Goal: Transaction & Acquisition: Purchase product/service

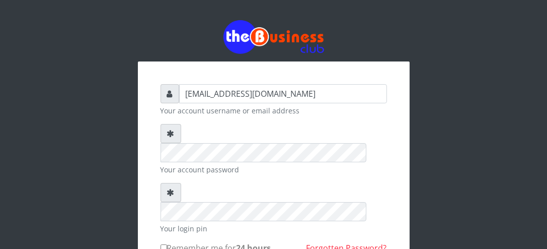
drag, startPoint x: 0, startPoint y: 0, endPoint x: 196, endPoint y: 122, distance: 230.9
click at [196, 122] on form "[EMAIL_ADDRESS][DOMAIN_NAME] Your account username or email address Your accoun…" at bounding box center [274, 217] width 226 height 267
click at [98, 158] on div "elemuwaobiageli@gmail.com Your account username or email address Your account p…" at bounding box center [273, 194] width 483 height 388
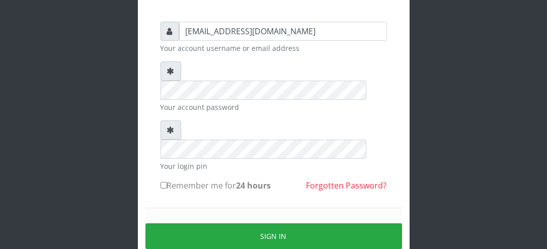
scroll to position [69, 0]
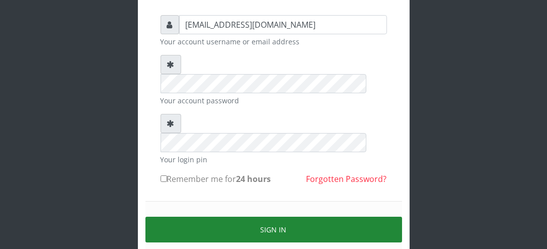
click at [276, 216] on button "Sign in" at bounding box center [273, 229] width 257 height 26
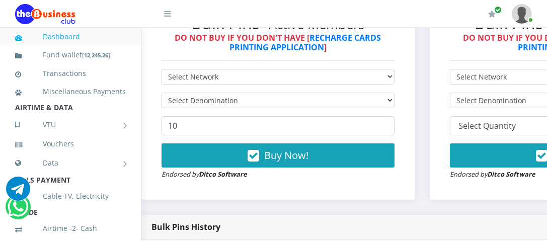
scroll to position [330, 15]
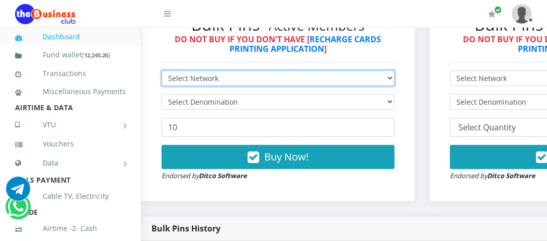
click at [395, 79] on select "Select Network MTN Globacom 9Mobile Airtel" at bounding box center [278, 78] width 233 height 16
select select "Airtel"
click at [162, 71] on select "Select Network MTN Globacom 9Mobile Airtel" at bounding box center [278, 78] width 233 height 16
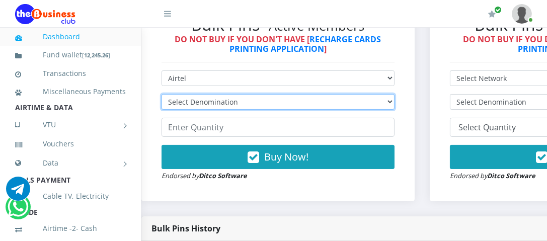
click at [395, 104] on select "Select Denomination Airtel NGN100 - ₦96.38 Airtel NGN200 - ₦192.76 Airtel NGN50…" at bounding box center [278, 102] width 233 height 16
select select "481.9-500"
click at [162, 95] on select "Select Denomination Airtel NGN100 - ₦96.38 Airtel NGN200 - ₦192.76 Airtel NGN50…" at bounding box center [278, 102] width 233 height 16
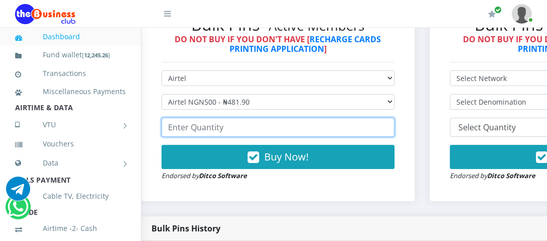
click at [244, 134] on input "number" at bounding box center [278, 127] width 233 height 19
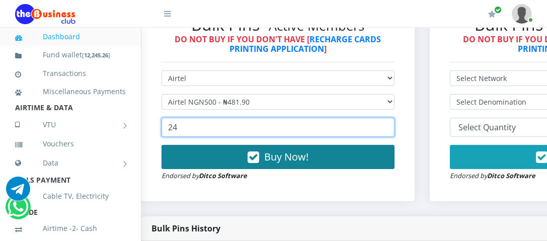
type input "24"
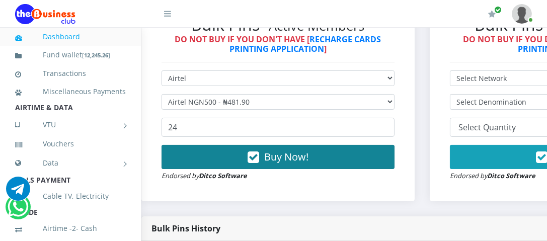
click at [288, 160] on span "Buy Now!" at bounding box center [286, 157] width 44 height 14
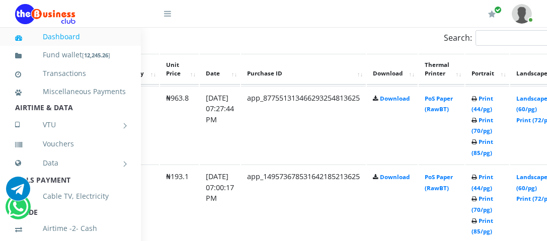
scroll to position [581, 140]
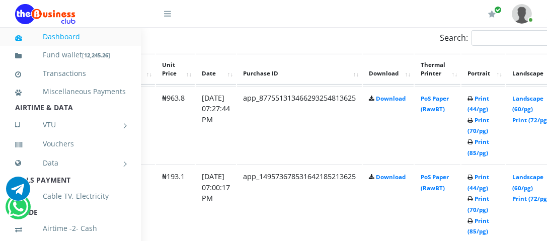
click at [487, 101] on b "Print (44/pg) Print (70/pg) Print (85/pg)" at bounding box center [479, 126] width 22 height 62
click at [489, 101] on link "Print (44/pg)" at bounding box center [479, 104] width 22 height 19
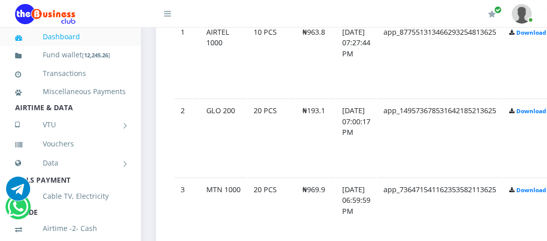
scroll to position [636, 0]
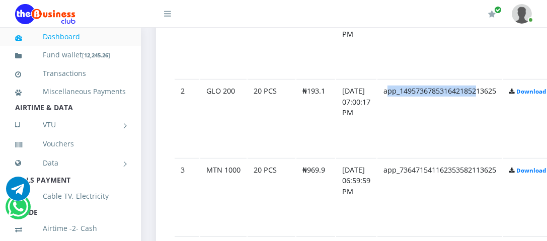
drag, startPoint x: 489, startPoint y: 80, endPoint x: 396, endPoint y: 121, distance: 102.1
click at [396, 121] on td "app_149573678531642185213625" at bounding box center [439, 118] width 125 height 78
click at [445, 48] on td "app_877551313466293254813625" at bounding box center [439, 40] width 125 height 78
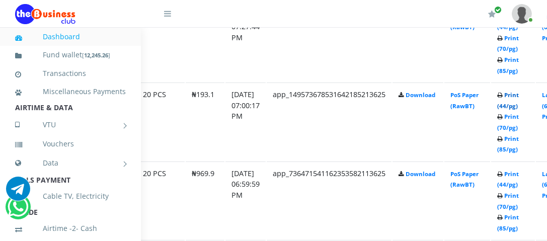
scroll to position [634, 111]
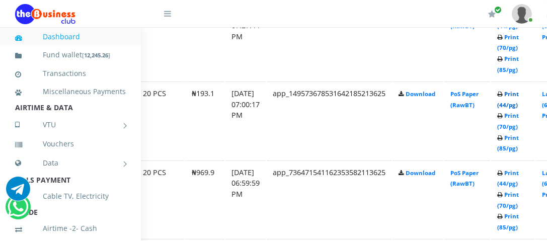
click at [519, 92] on link "Print (44/pg)" at bounding box center [508, 99] width 22 height 19
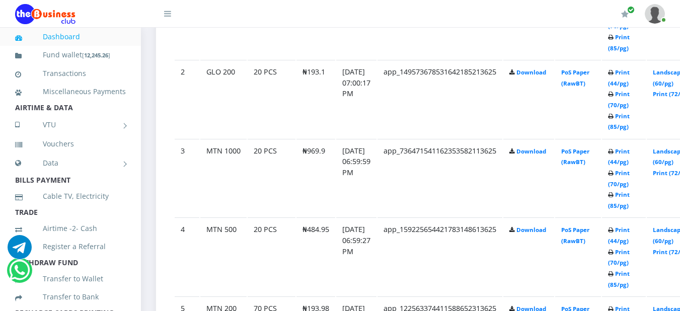
scroll to position [653, 0]
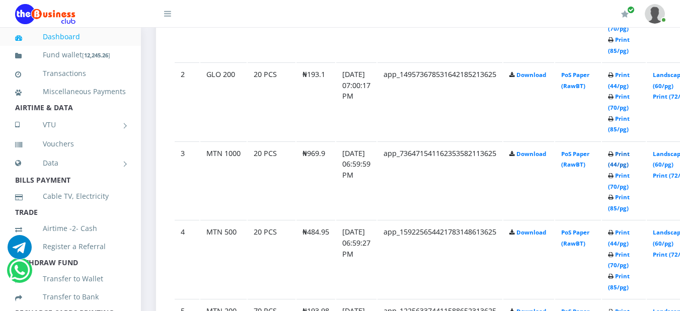
click at [554, 156] on link "Print (44/pg)" at bounding box center [619, 159] width 22 height 19
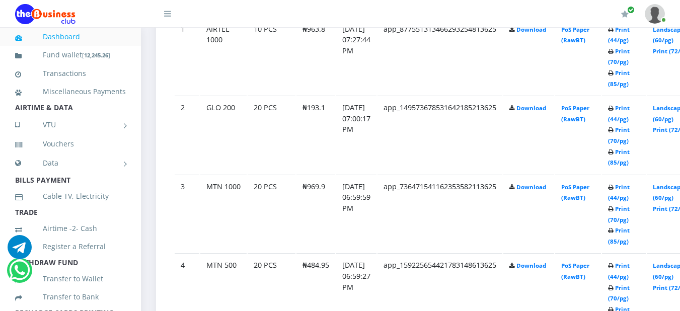
scroll to position [653, 0]
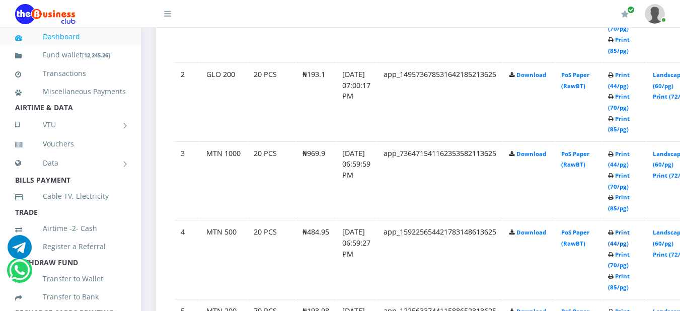
click at [630, 238] on link "Print (44/pg)" at bounding box center [619, 238] width 22 height 19
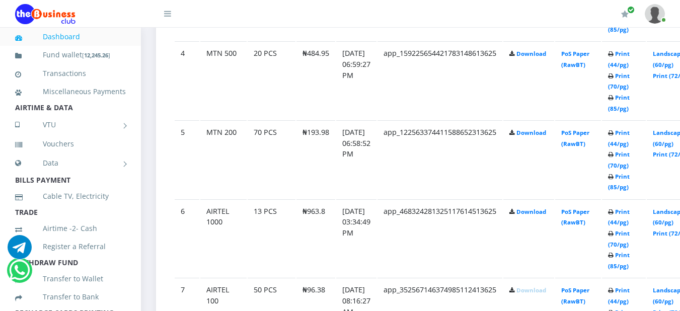
scroll to position [834, 0]
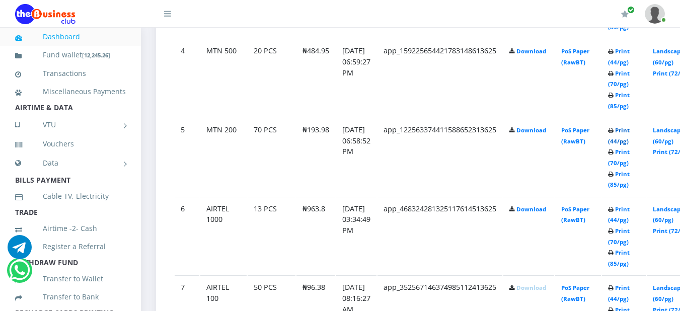
click at [630, 134] on link "Print (44/pg)" at bounding box center [619, 135] width 22 height 19
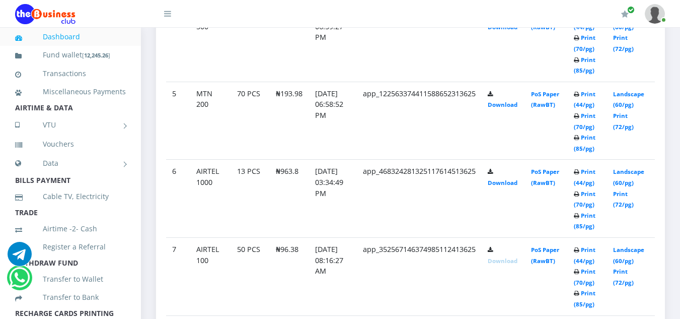
scroll to position [792, 0]
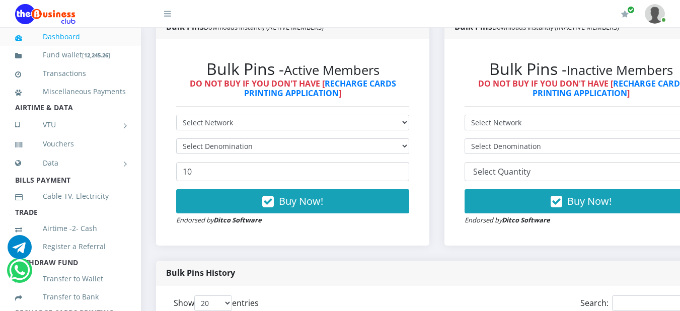
scroll to position [286, 0]
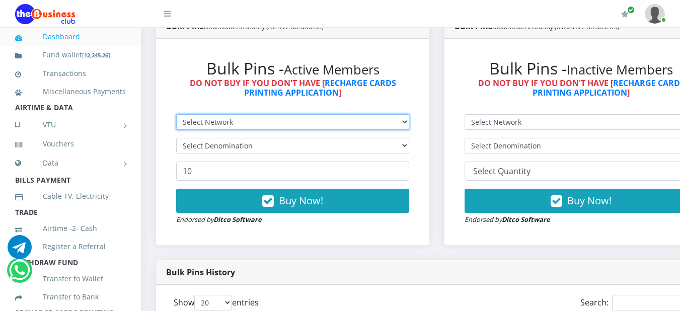
click at [409, 122] on select "Select Network MTN Globacom 9Mobile Airtel" at bounding box center [292, 122] width 233 height 16
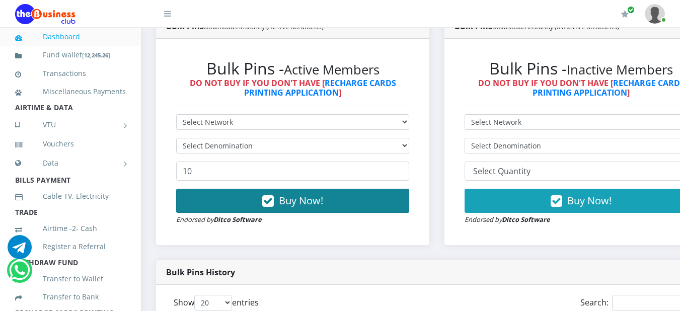
click at [395, 210] on button "Buy Now!" at bounding box center [292, 201] width 233 height 24
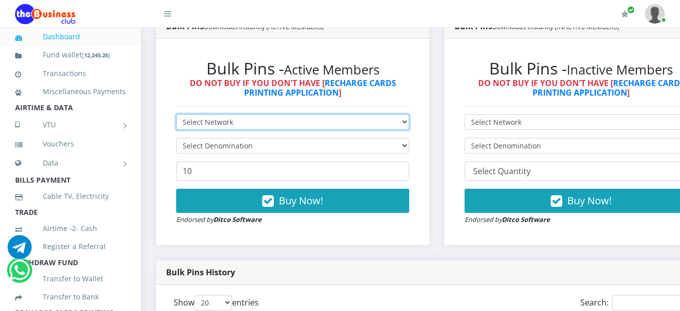
click at [409, 123] on select "Select Network MTN Globacom 9Mobile Airtel" at bounding box center [292, 122] width 233 height 16
select select "Airtel"
click at [176, 116] on select "Select Network MTN Globacom 9Mobile Airtel" at bounding box center [292, 122] width 233 height 16
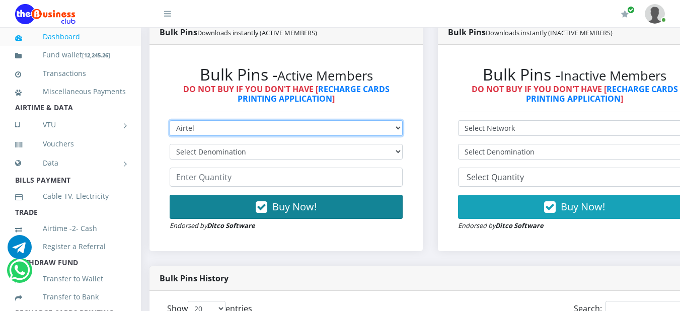
scroll to position [278, 7]
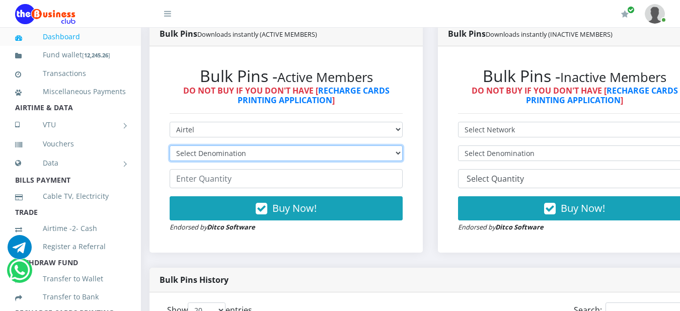
click at [403, 155] on select "Select Denomination Airtel NGN100 - ₦96.38 Airtel NGN200 - ₦192.76 Airtel NGN50…" at bounding box center [286, 153] width 233 height 16
select select "481.9-500"
click at [170, 147] on select "Select Denomination Airtel NGN100 - ₦96.38 Airtel NGN200 - ₦192.76 Airtel NGN50…" at bounding box center [286, 153] width 233 height 16
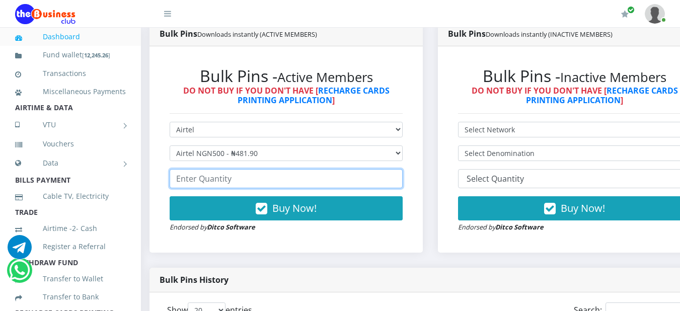
click at [290, 187] on input "number" at bounding box center [286, 178] width 233 height 19
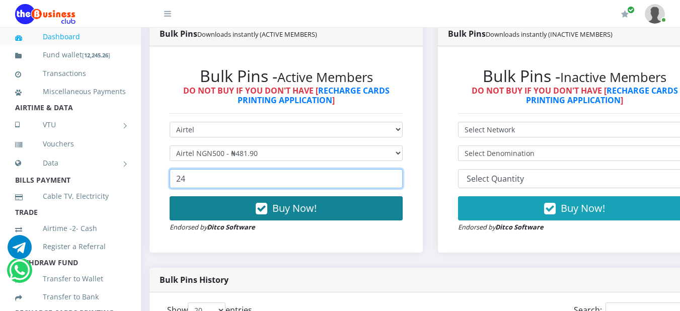
type input "24"
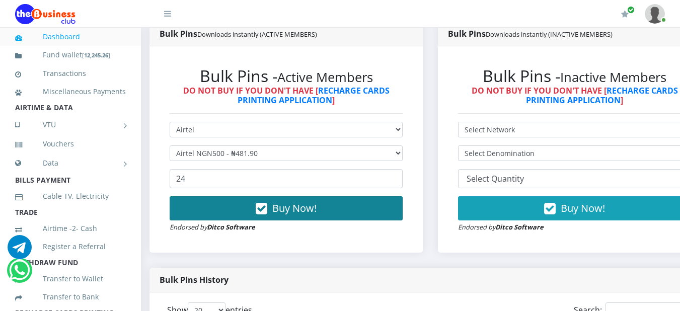
click at [261, 213] on icon "button" at bounding box center [262, 209] width 12 height 10
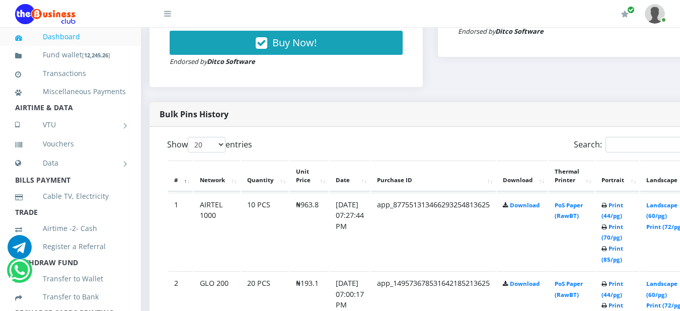
scroll to position [476, 7]
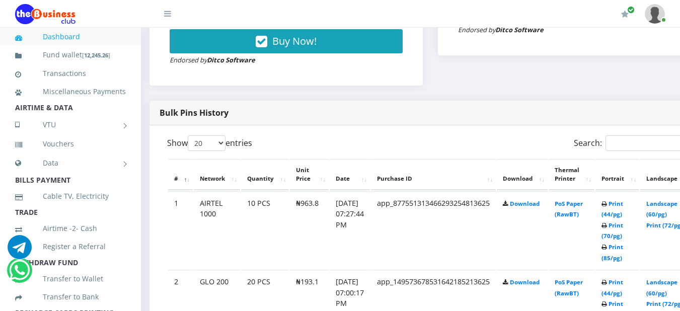
click at [274, 139] on div "Show 20 50 100 All entries" at bounding box center [295, 145] width 256 height 20
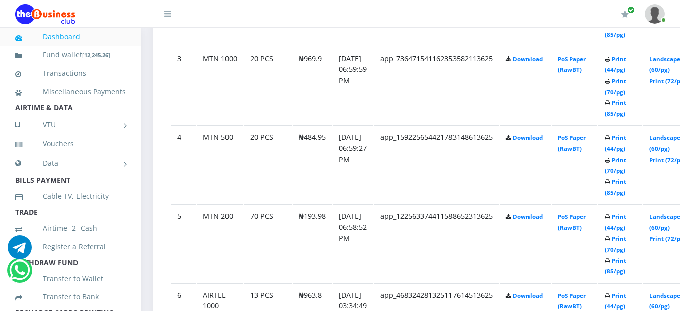
scroll to position [777, 4]
click at [503, 3] on div "My Profile Settings Logout" at bounding box center [428, 14] width 474 height 28
click at [626, 63] on link "Print (44/pg)" at bounding box center [615, 65] width 22 height 19
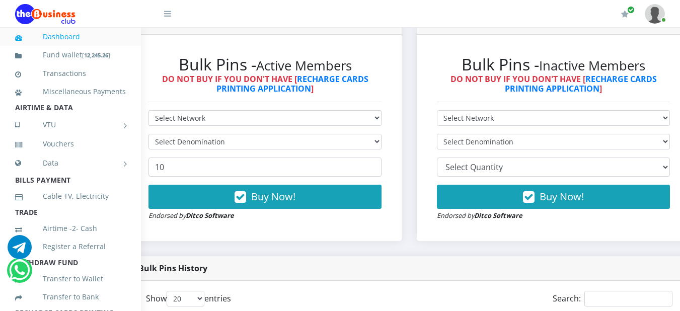
scroll to position [290, 28]
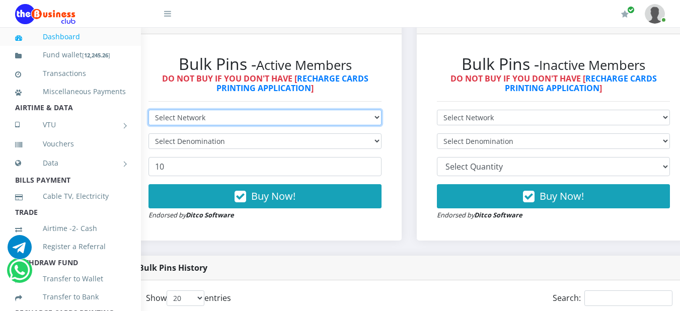
click at [382, 119] on select "Select Network MTN Globacom 9Mobile Airtel" at bounding box center [264, 118] width 233 height 16
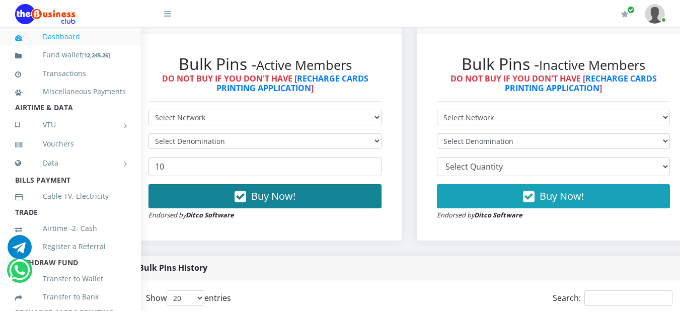
click at [382, 202] on button "Buy Now!" at bounding box center [264, 196] width 233 height 24
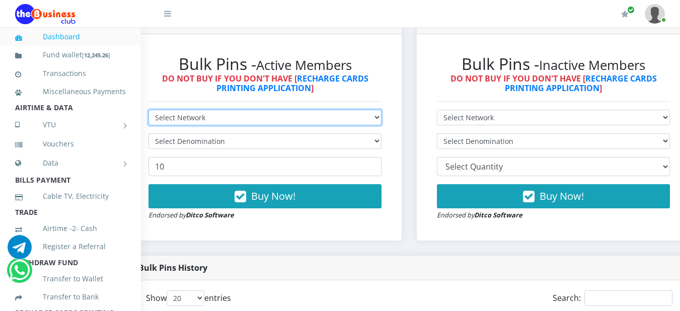
click at [382, 115] on select "Select Network MTN Globacom 9Mobile Airtel" at bounding box center [264, 118] width 233 height 16
select select "Airtel"
click at [148, 112] on select "Select Network MTN Globacom 9Mobile Airtel" at bounding box center [264, 118] width 233 height 16
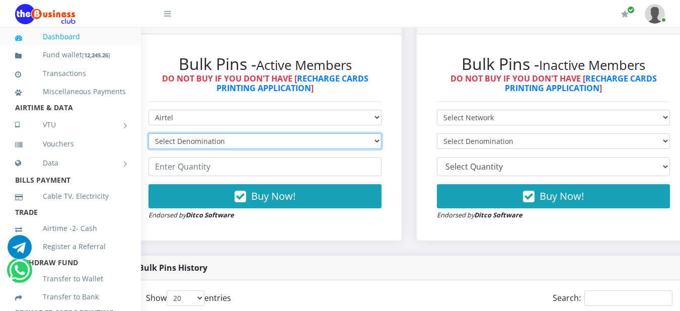
click at [382, 142] on select "Select Denomination Airtel NGN100 - ₦96.38 Airtel NGN200 - ₦192.76 Airtel NGN50…" at bounding box center [264, 141] width 233 height 16
select select "481.9-500"
click at [148, 135] on select "Select Denomination Airtel NGN100 - ₦96.38 Airtel NGN200 - ₦192.76 Airtel NGN50…" at bounding box center [264, 141] width 233 height 16
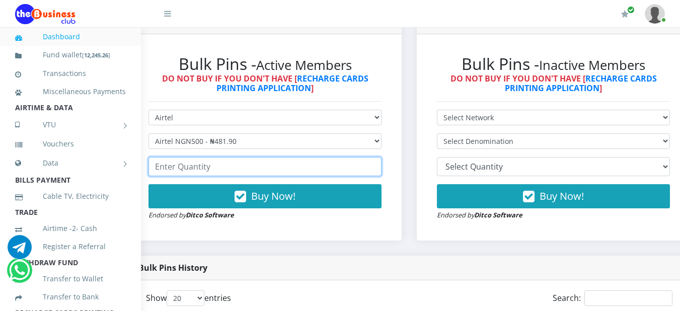
click at [334, 165] on input "number" at bounding box center [264, 166] width 233 height 19
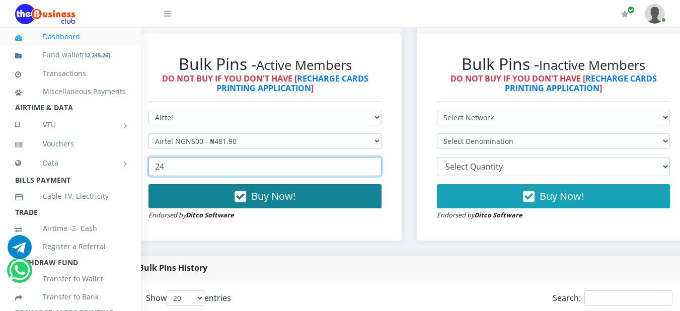
type input "24"
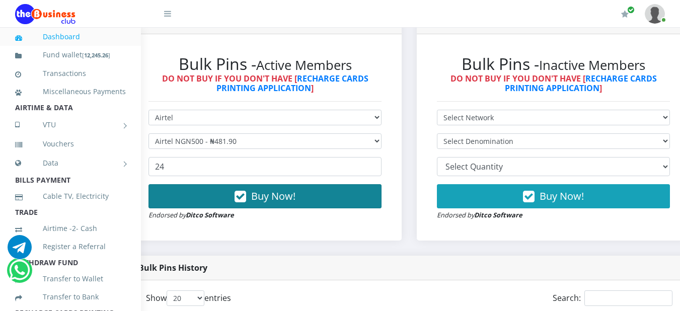
click at [275, 199] on span "Buy Now!" at bounding box center [273, 196] width 44 height 14
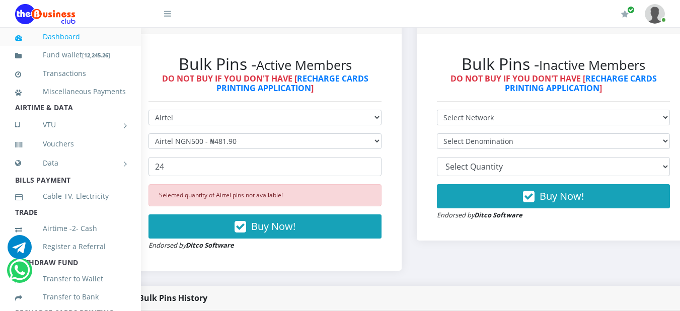
click at [315, 153] on form "Select Network MTN Globacom 9Mobile Airtel Select Denomination Airtel NGN100 - …" at bounding box center [264, 180] width 233 height 141
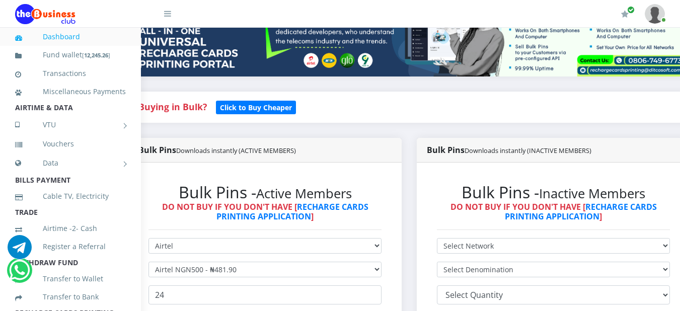
scroll to position [0, 28]
